Goal: Information Seeking & Learning: Understand process/instructions

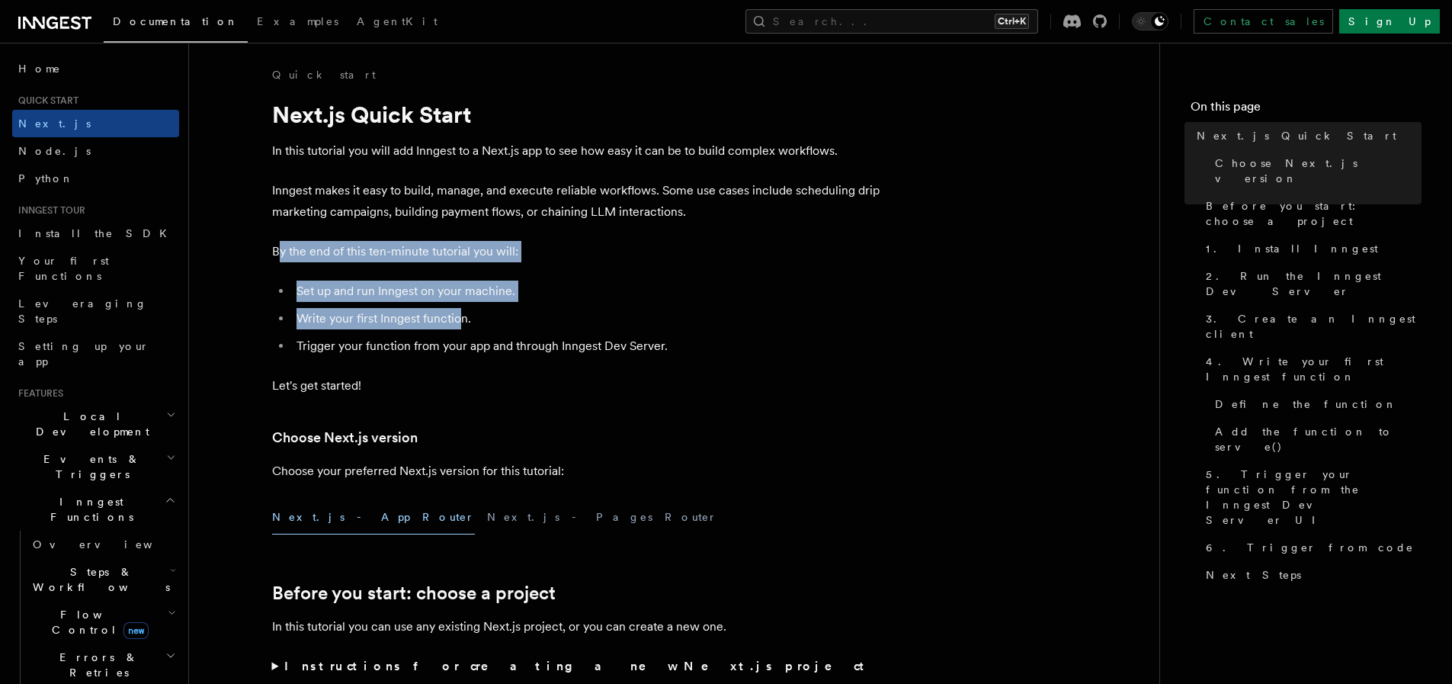
drag, startPoint x: 276, startPoint y: 259, endPoint x: 462, endPoint y: 329, distance: 198.5
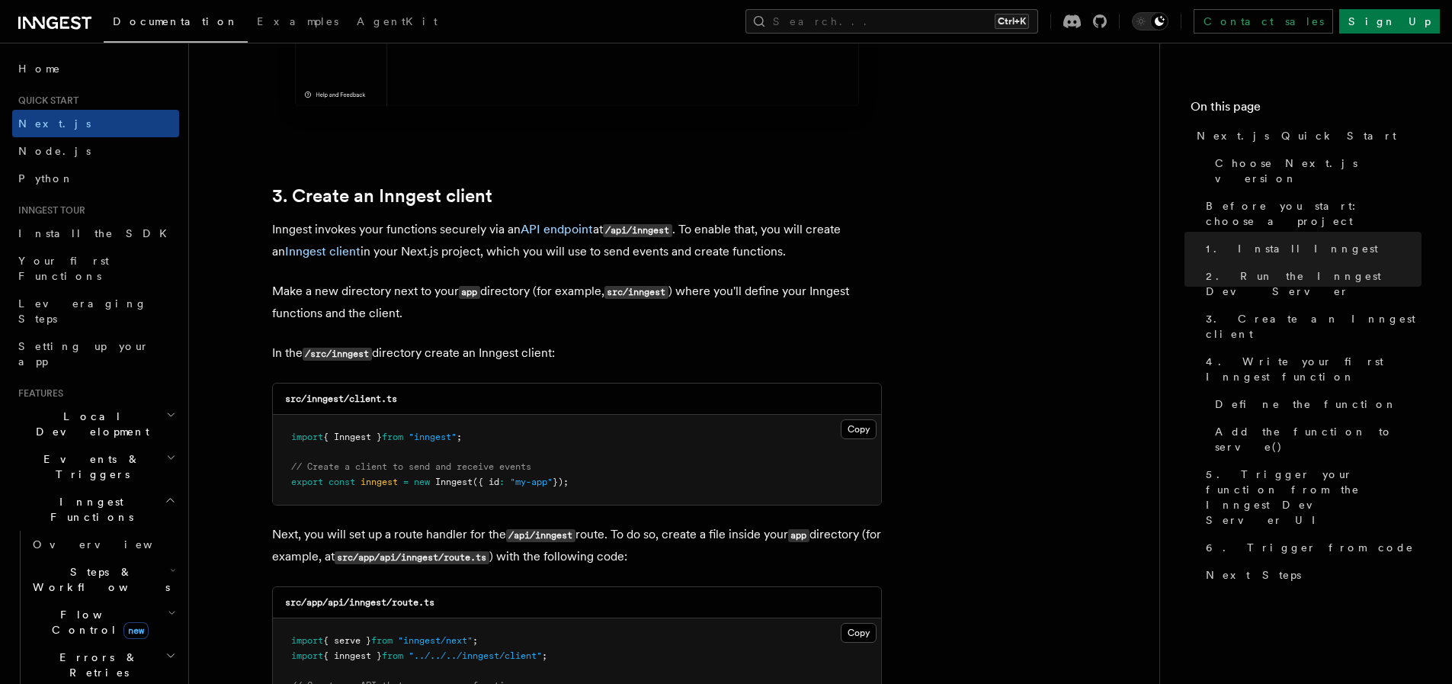
scroll to position [1686, 0]
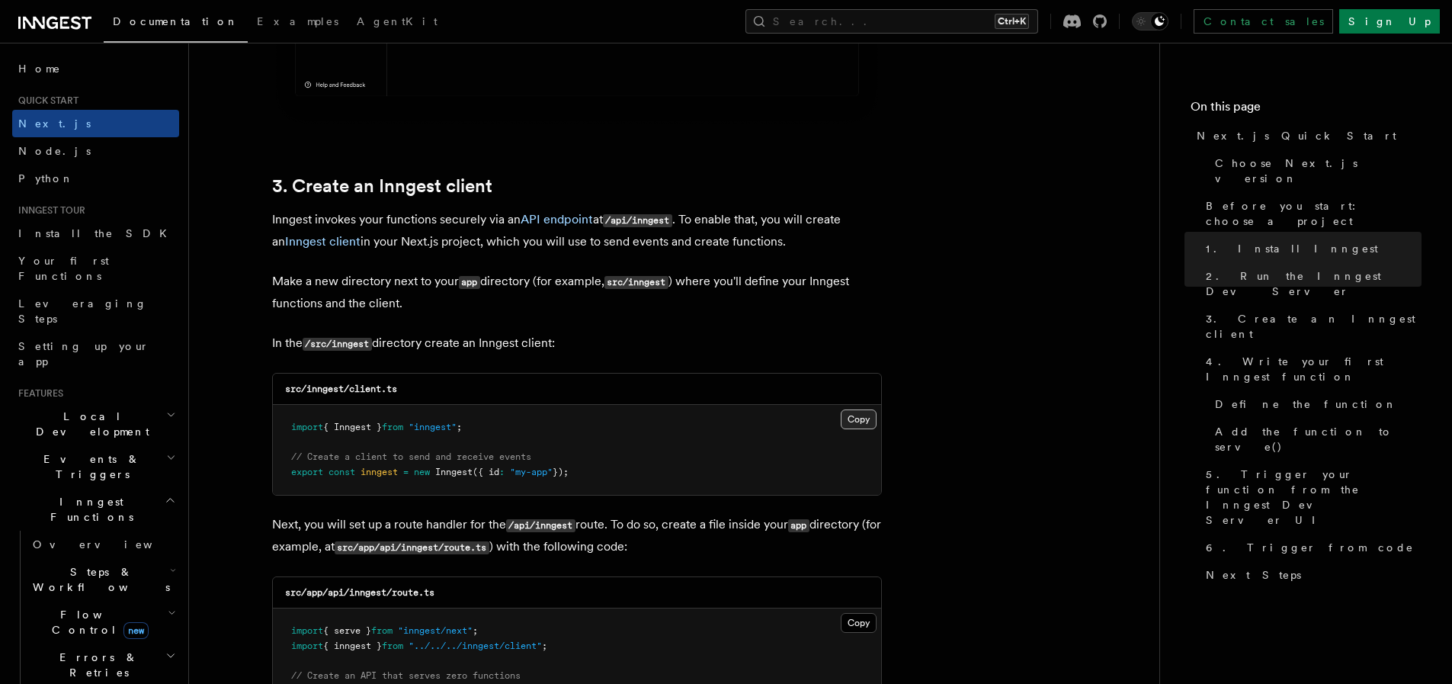
click at [859, 418] on button "Copy Copied" at bounding box center [859, 419] width 36 height 20
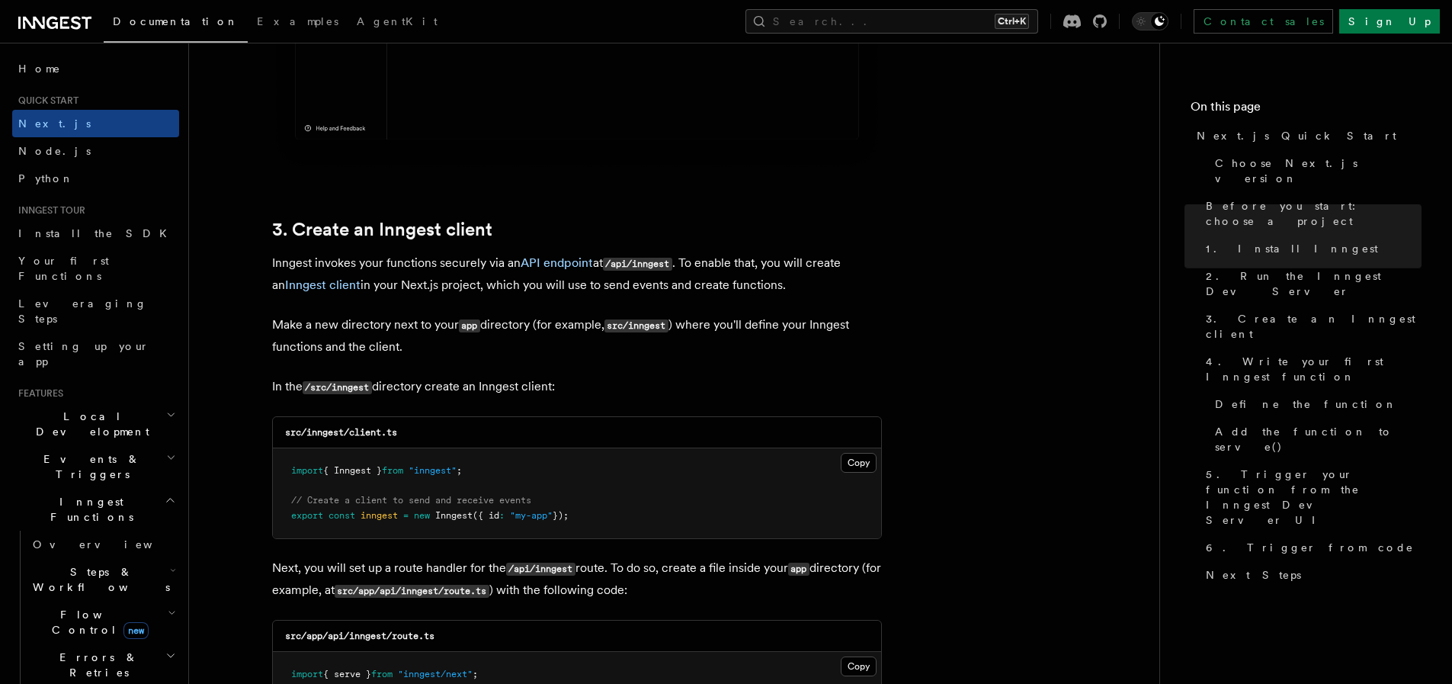
scroll to position [1645, 0]
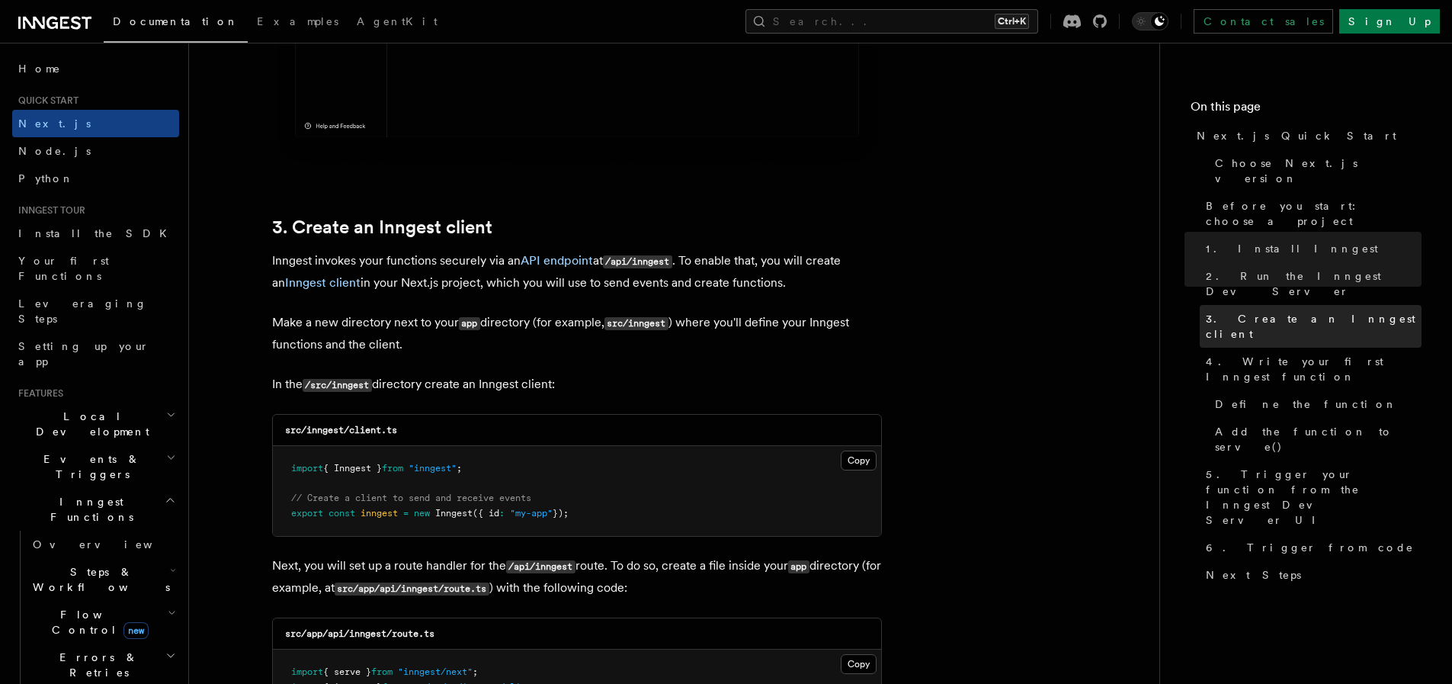
click at [1238, 311] on span "3. Create an Inngest client" at bounding box center [1314, 326] width 216 height 30
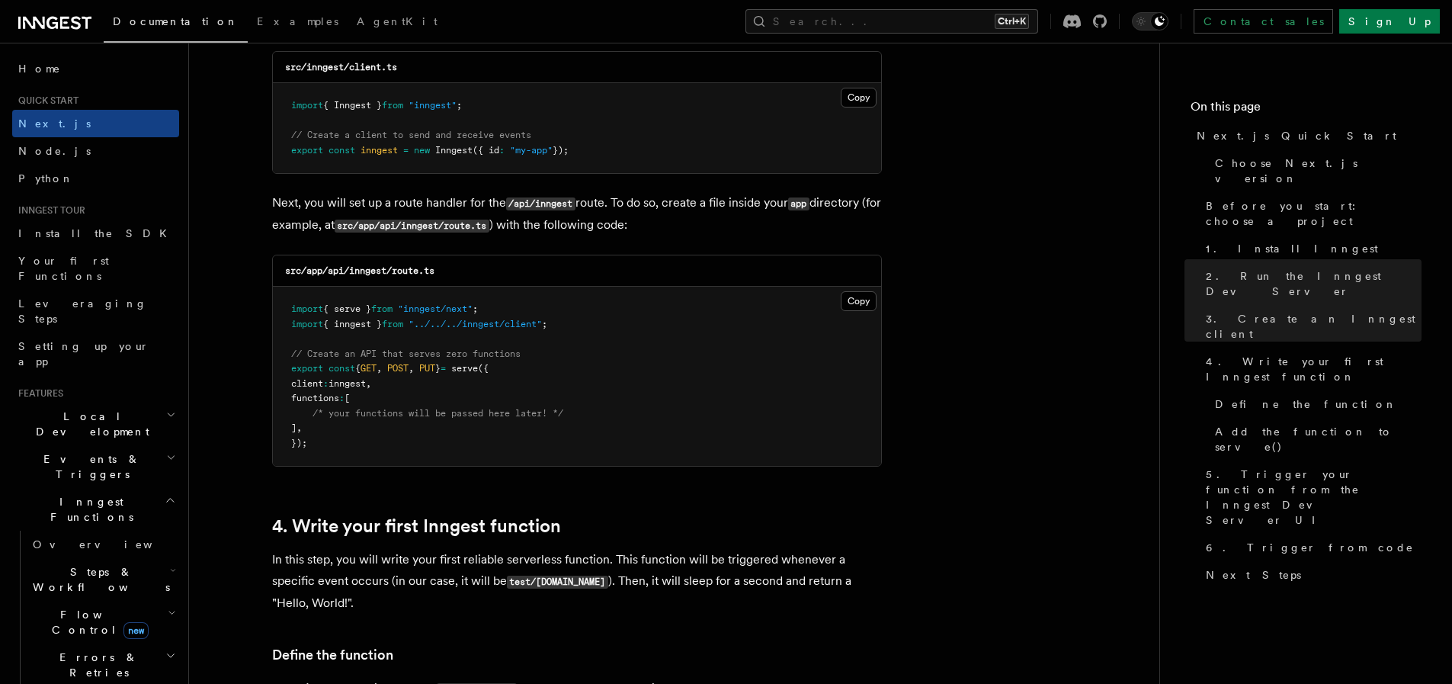
scroll to position [2013, 0]
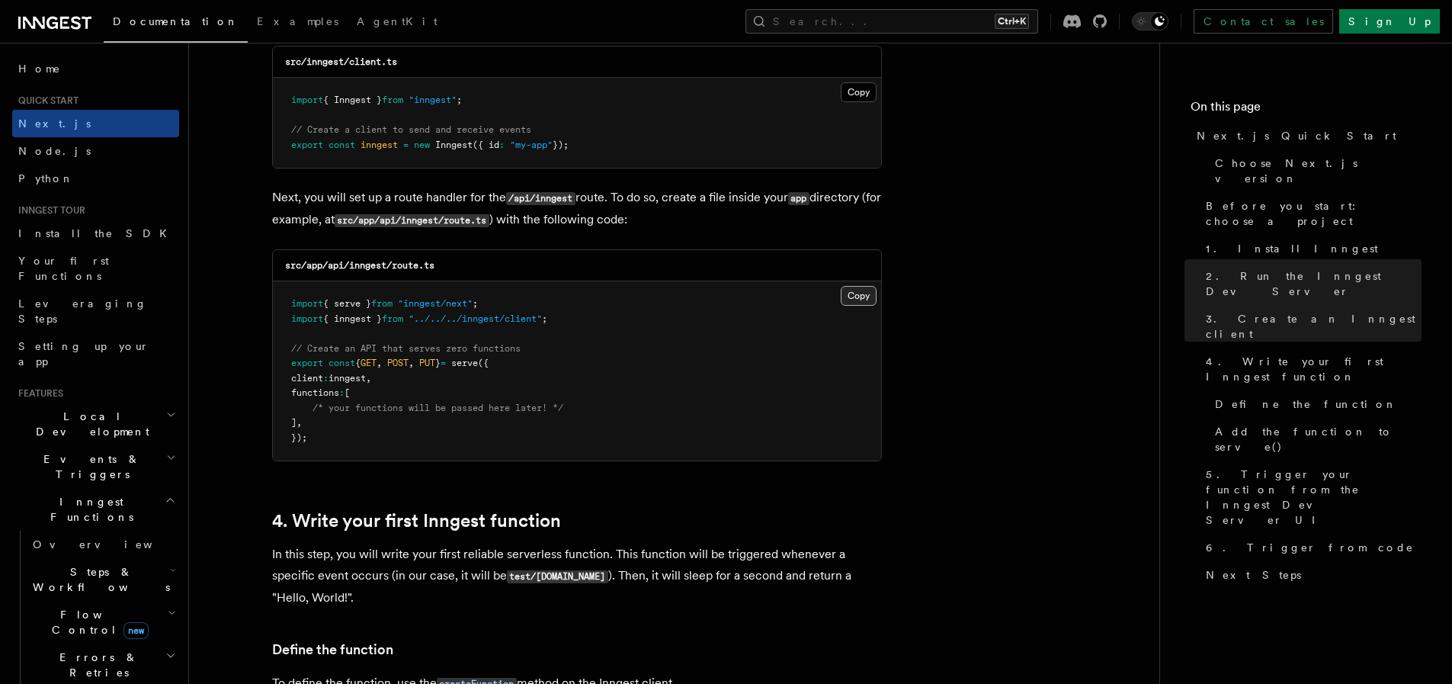
click at [857, 299] on button "Copy Copied" at bounding box center [859, 296] width 36 height 20
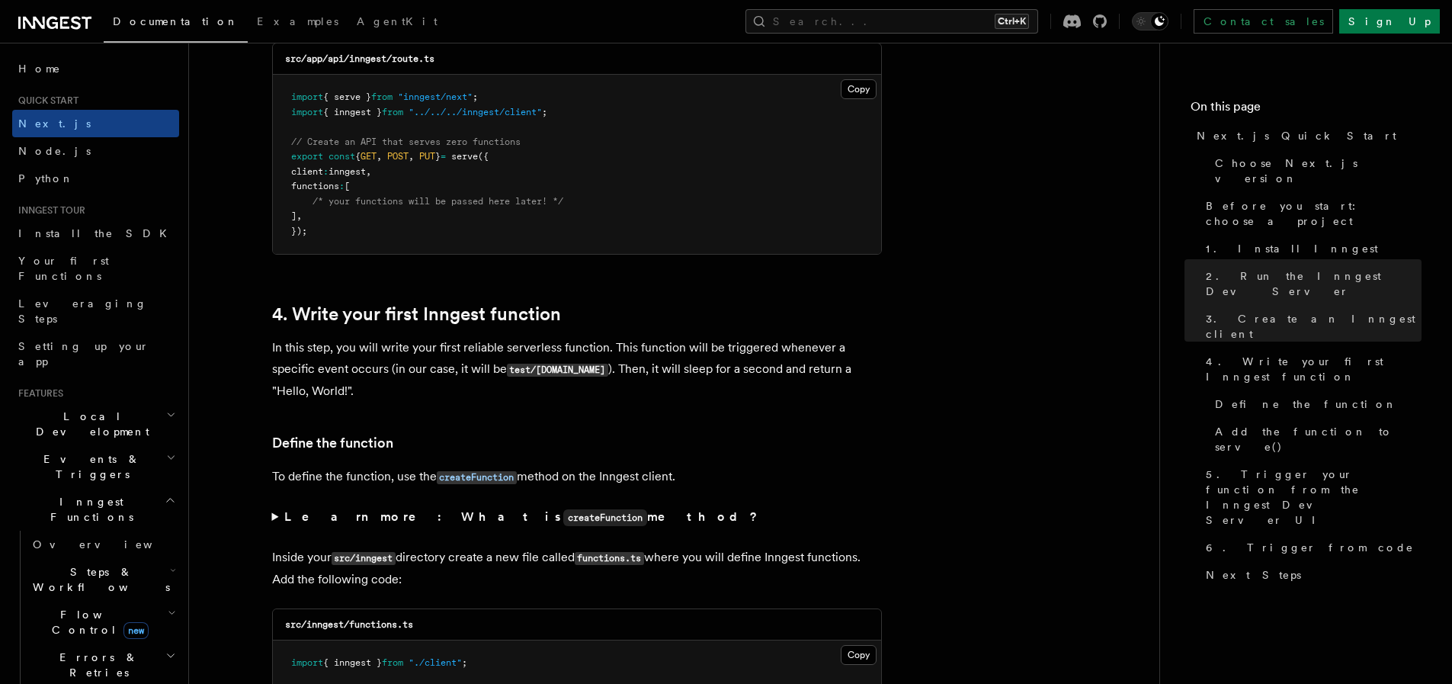
scroll to position [2226, 0]
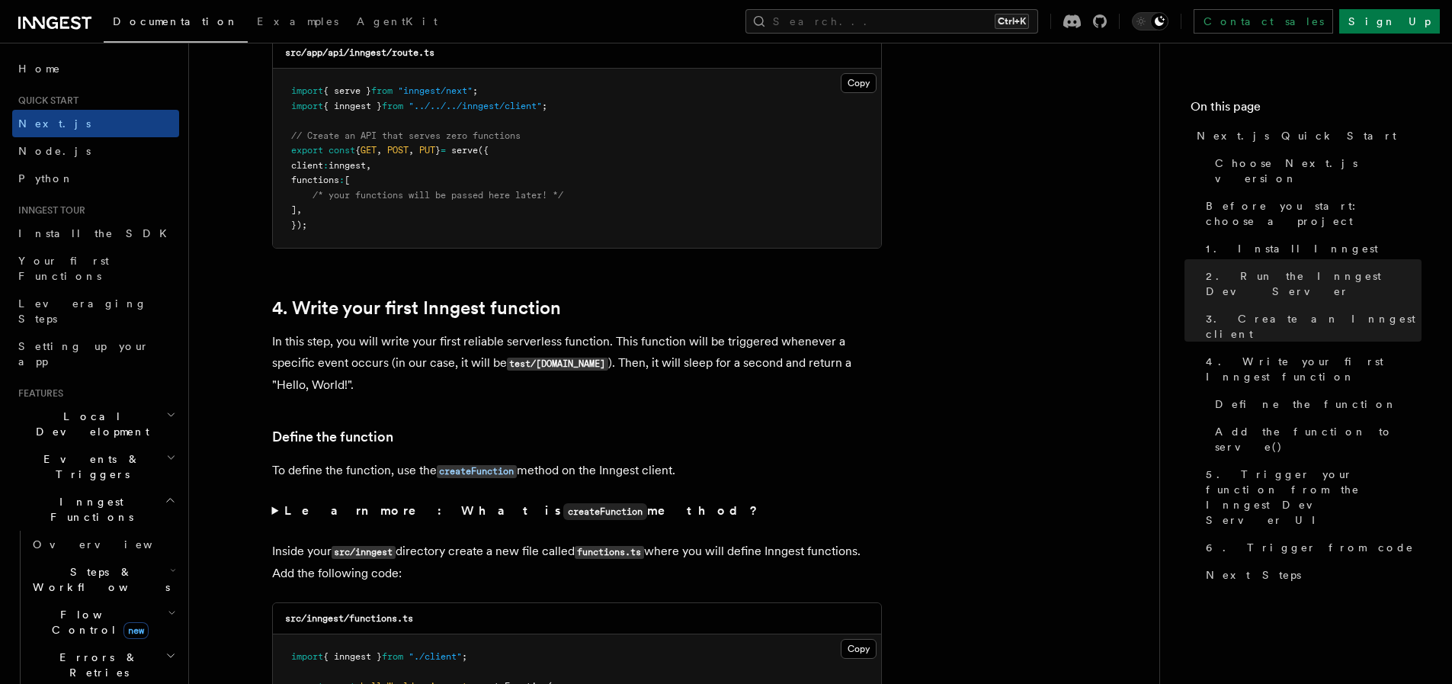
click at [367, 338] on p "In this step, you will write your first reliable serverless function. This func…" at bounding box center [577, 363] width 610 height 65
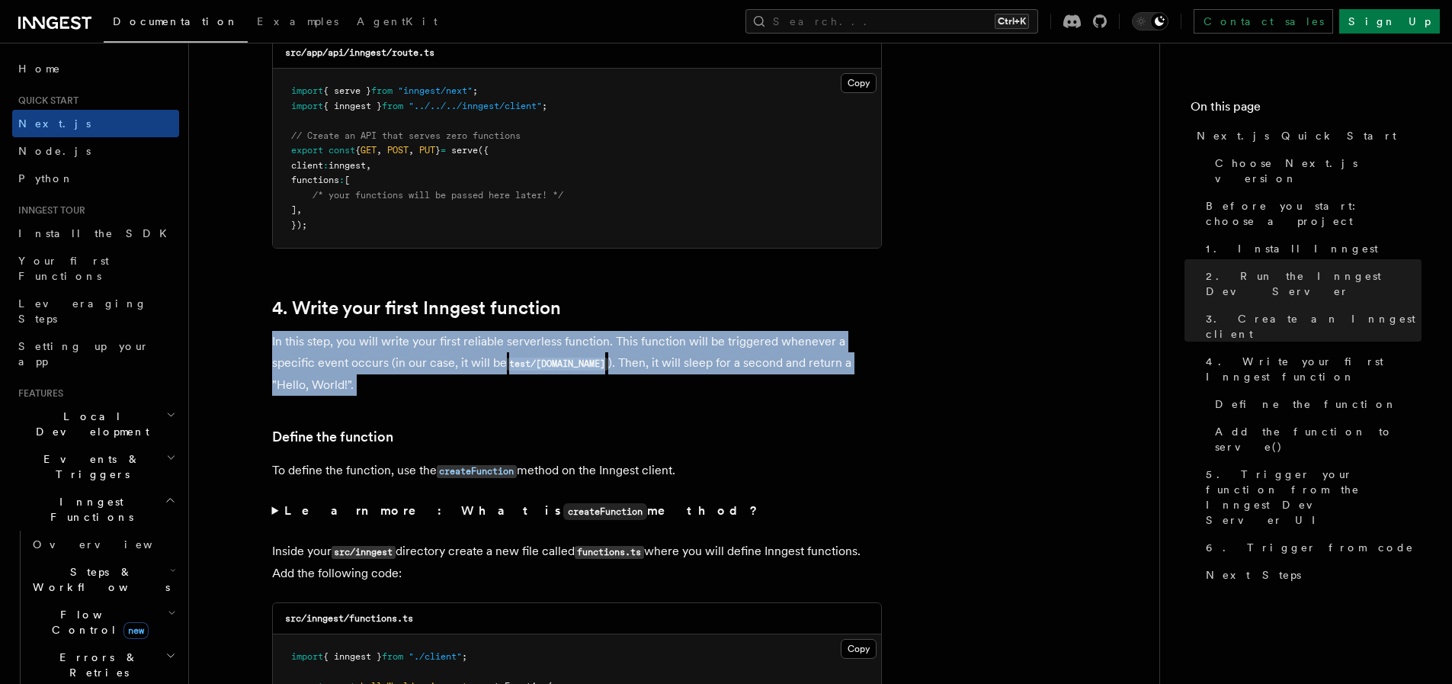
click at [367, 338] on p "In this step, you will write your first reliable serverless function. This func…" at bounding box center [577, 363] width 610 height 65
click at [438, 363] on p "In this step, you will write your first reliable serverless function. This func…" at bounding box center [577, 363] width 610 height 65
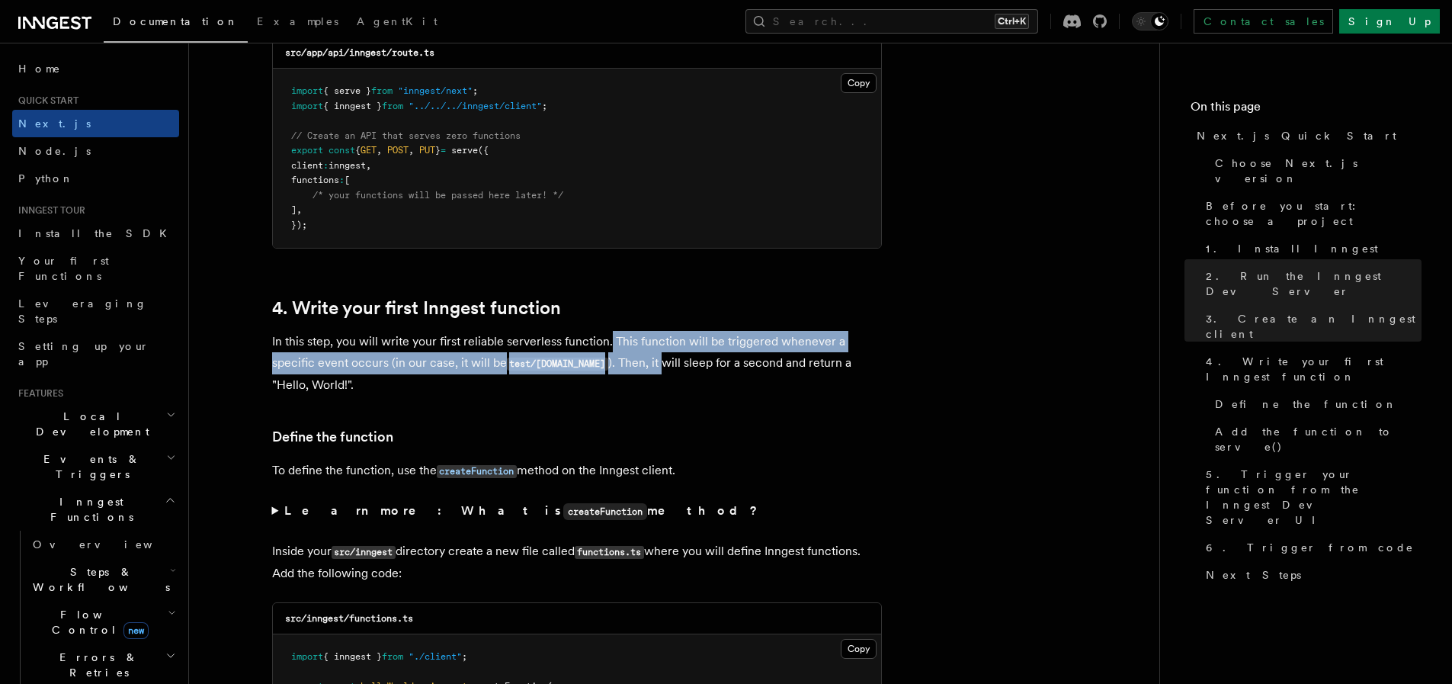
drag, startPoint x: 608, startPoint y: 342, endPoint x: 654, endPoint y: 362, distance: 49.8
click at [654, 362] on p "In this step, you will write your first reliable serverless function. This func…" at bounding box center [577, 363] width 610 height 65
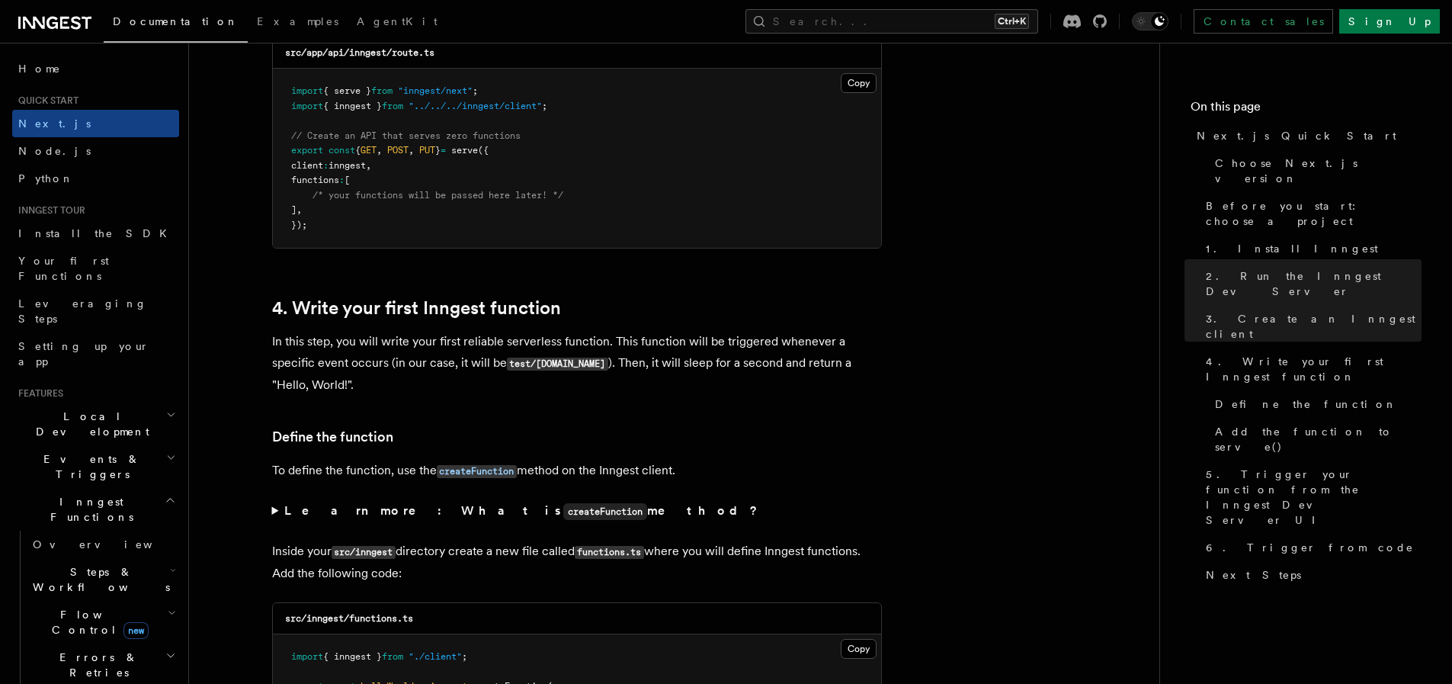
click at [617, 477] on p "To define the function, use the createFunction method on the Inngest client." at bounding box center [577, 471] width 610 height 22
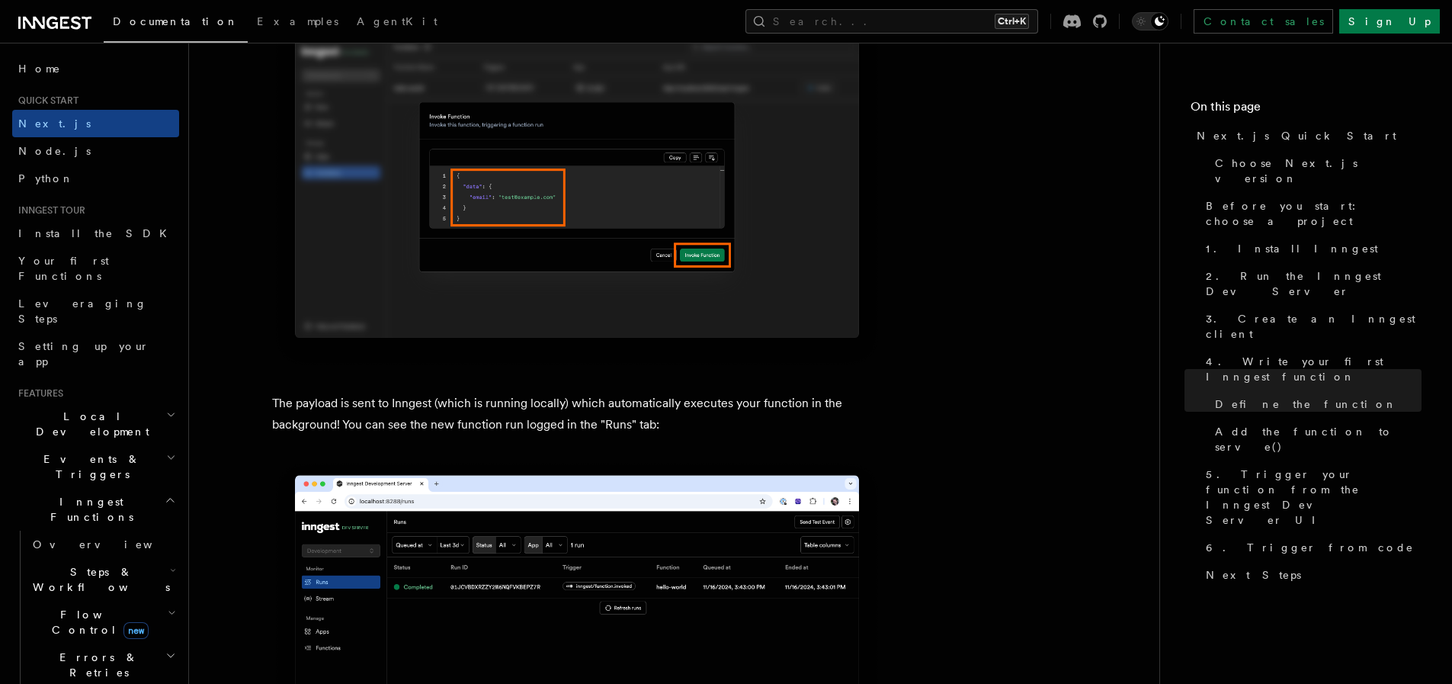
scroll to position [4859, 0]
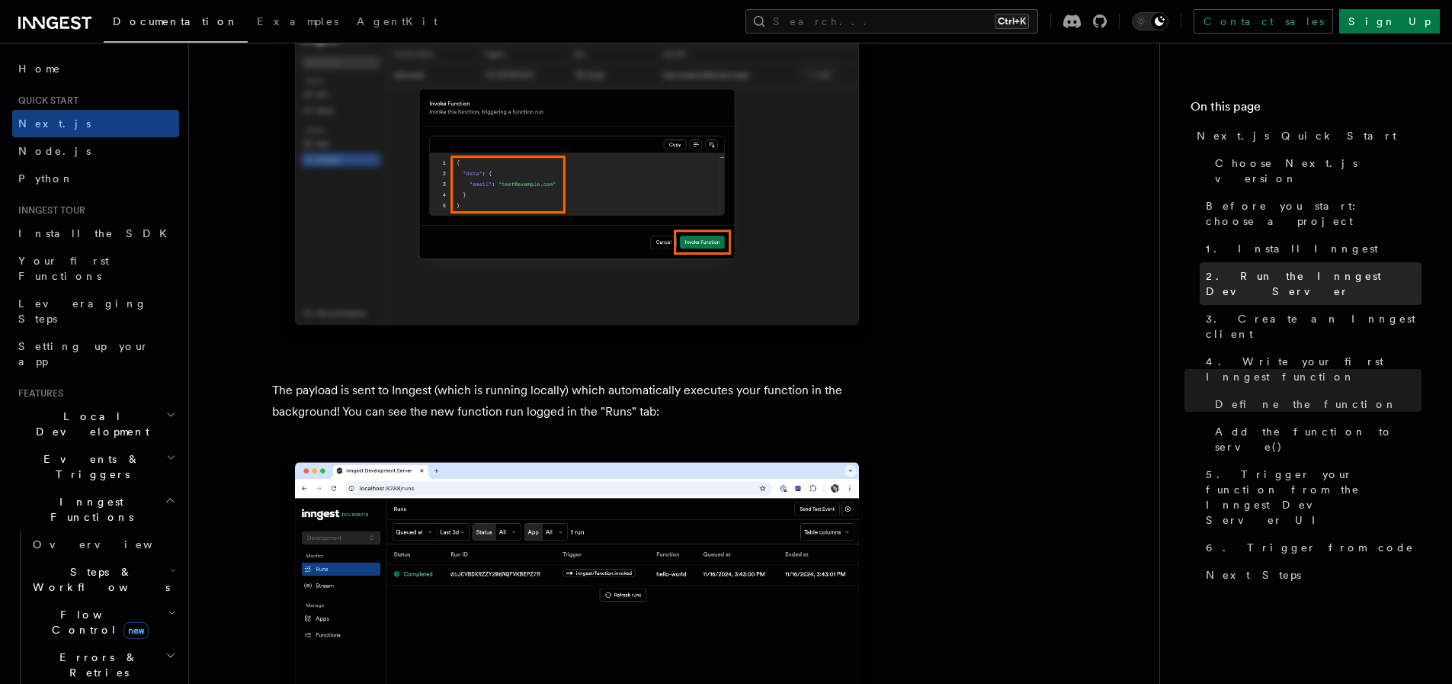
click at [1259, 262] on link "2. Run the Inngest Dev Server" at bounding box center [1311, 283] width 222 height 43
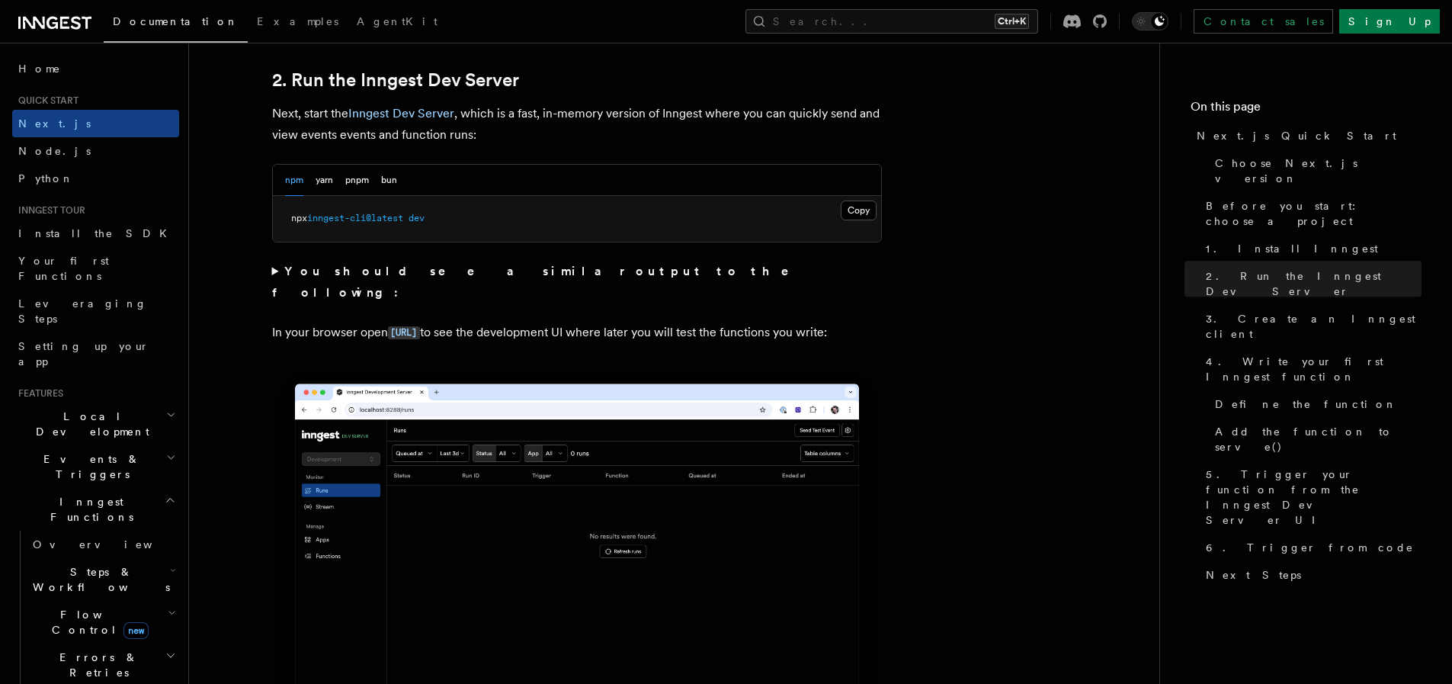
scroll to position [1058, 0]
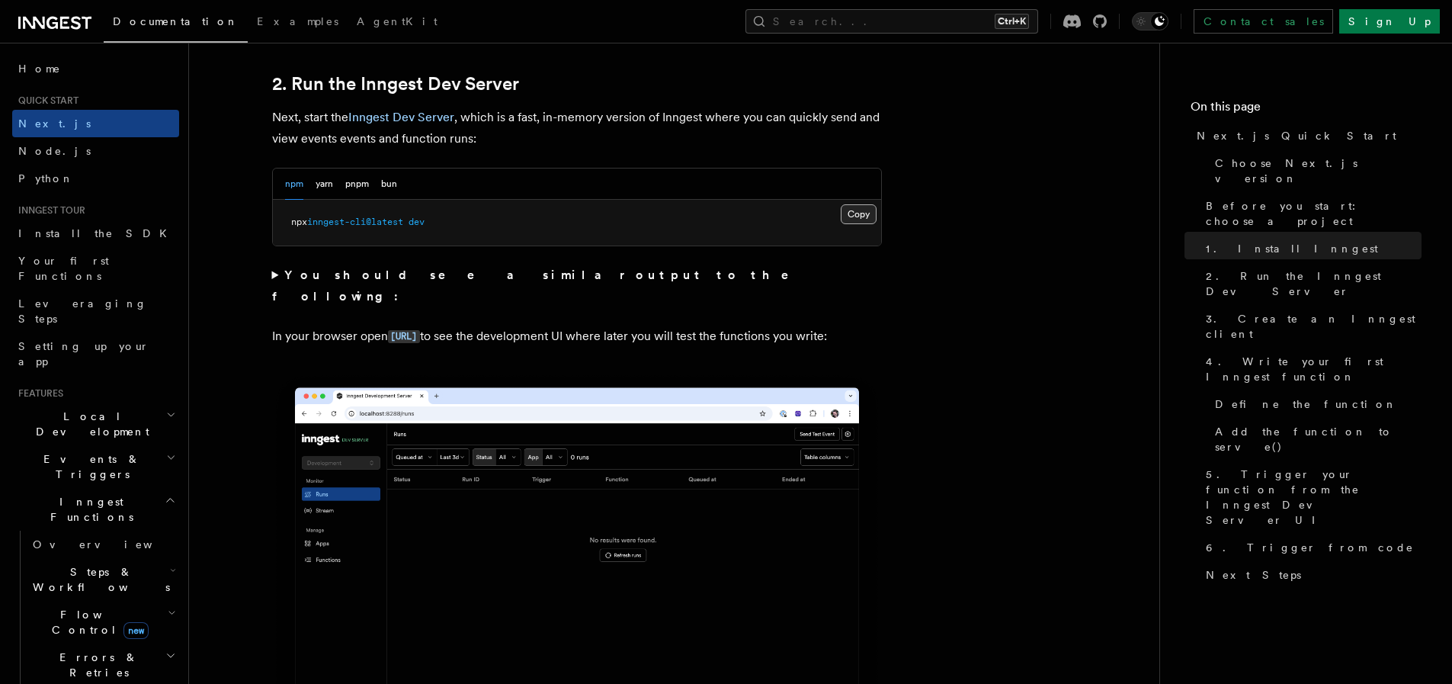
click at [858, 220] on button "Copy Copied" at bounding box center [859, 214] width 36 height 20
click at [359, 186] on button "pnpm" at bounding box center [357, 183] width 24 height 31
click at [864, 215] on button "Copy Copied" at bounding box center [859, 214] width 36 height 20
